Goal: Information Seeking & Learning: Learn about a topic

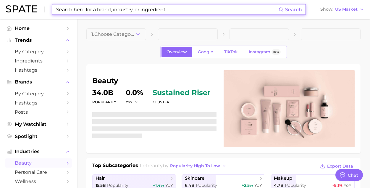
click at [118, 10] on input at bounding box center [167, 9] width 223 height 10
click at [350, 12] on button "Show US Market" at bounding box center [342, 10] width 47 height 8
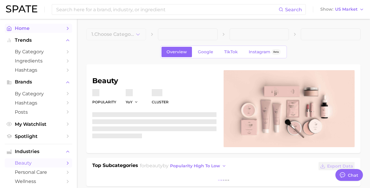
type textarea "x"
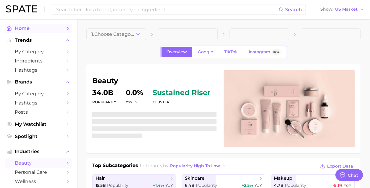
scroll to position [2891, 0]
click at [46, 32] on link "Home" at bounding box center [38, 28] width 67 height 9
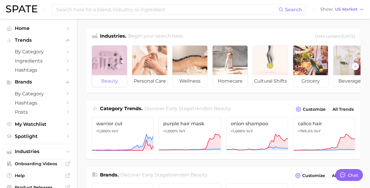
click at [103, 73] on div at bounding box center [109, 61] width 35 height 30
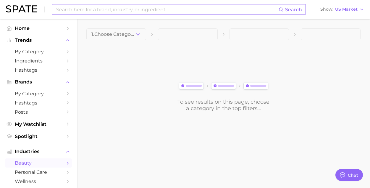
click at [107, 13] on input at bounding box center [167, 9] width 223 height 10
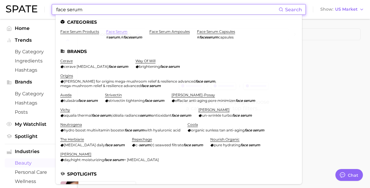
type input "face serum"
click at [118, 33] on link "face serum" at bounding box center [116, 31] width 21 height 4
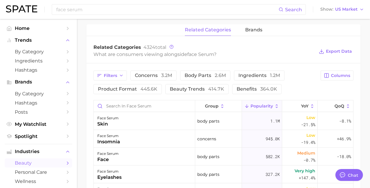
scroll to position [275, 0]
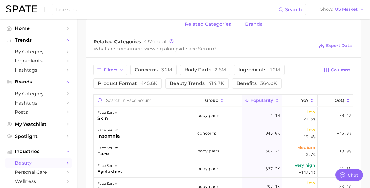
click at [255, 28] on button "brands" at bounding box center [253, 25] width 17 height 12
